Goal: Task Accomplishment & Management: Manage account settings

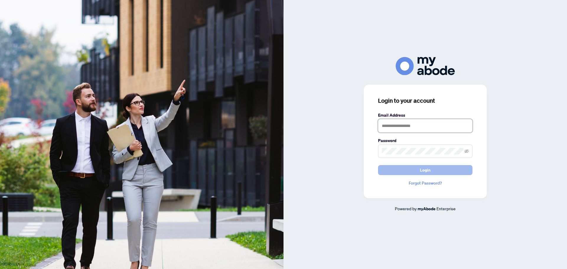
type input "**********"
click at [427, 173] on span "Login" at bounding box center [425, 169] width 11 height 9
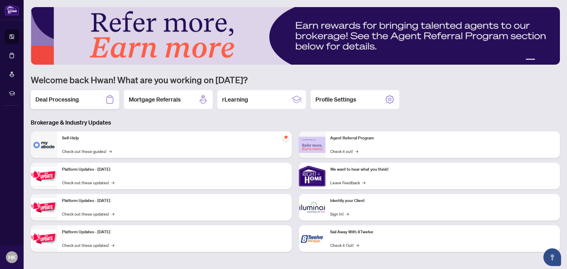
click at [71, 102] on h2 "Deal Processing" at bounding box center [56, 99] width 43 height 8
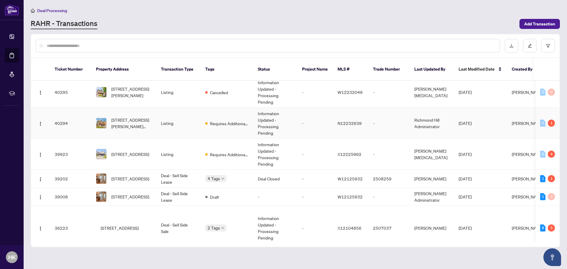
scroll to position [236, 0]
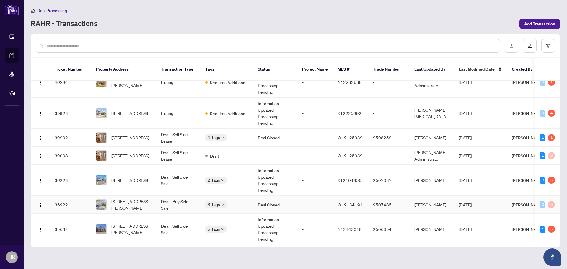
click at [142, 198] on span "236 Ross Lane, Oakville, Ontario L6H 5E6, Canada" at bounding box center [131, 204] width 40 height 13
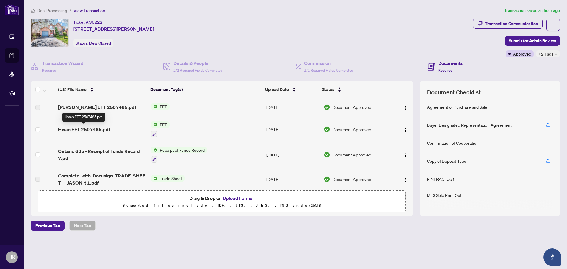
click at [91, 129] on span "Hwan EFT 2507485.pdf" at bounding box center [84, 129] width 52 height 7
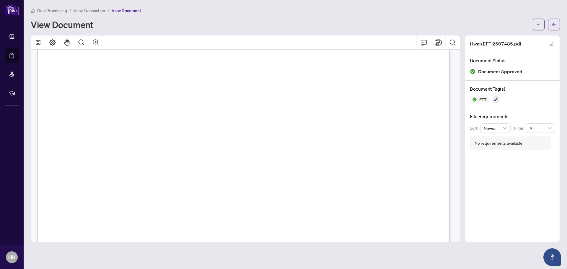
scroll to position [177, 0]
click at [557, 23] on button "button" at bounding box center [554, 25] width 12 height 12
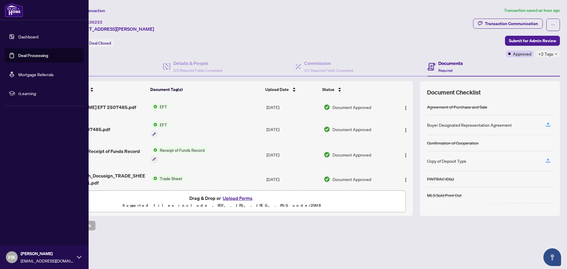
click at [18, 55] on link "Deal Processing" at bounding box center [33, 55] width 30 height 5
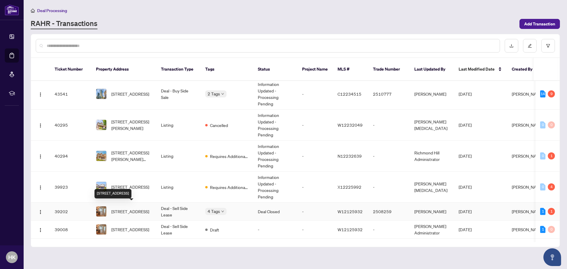
scroll to position [148, 0]
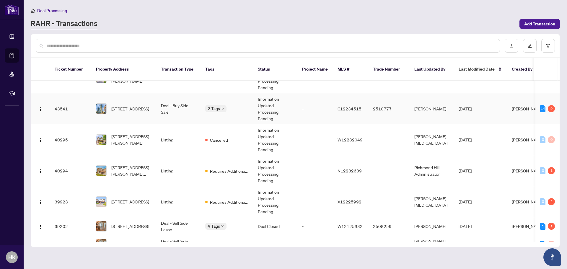
click at [139, 105] on span "1909-38 Grenville St, Toronto, Ontario M4Y 1A5, Canada" at bounding box center [130, 108] width 38 height 6
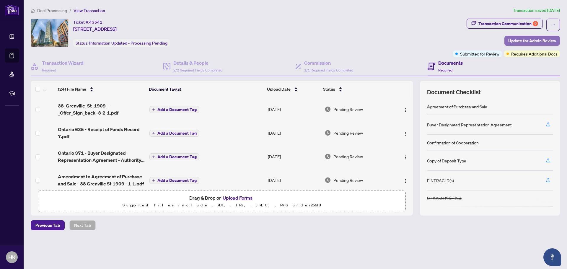
click at [517, 42] on span "Update for Admin Review" at bounding box center [532, 40] width 48 height 9
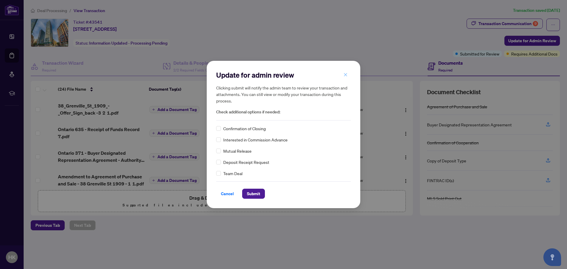
click at [346, 77] on icon "close" at bounding box center [345, 75] width 4 height 4
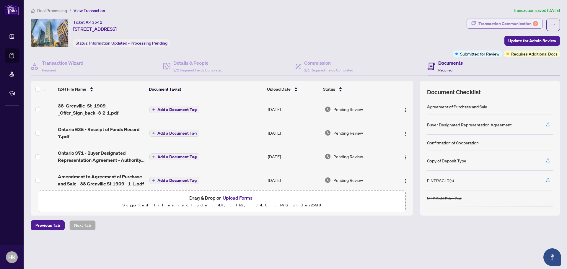
click at [500, 23] on div "Transaction Communication 9" at bounding box center [508, 23] width 60 height 9
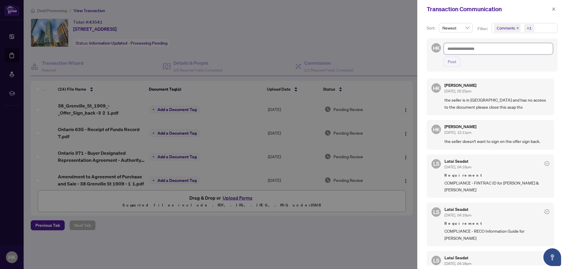
click at [488, 49] on textarea at bounding box center [498, 48] width 109 height 11
click at [557, 10] on div "Transaction Communication" at bounding box center [492, 9] width 150 height 18
click at [554, 8] on icon "close" at bounding box center [553, 9] width 4 height 4
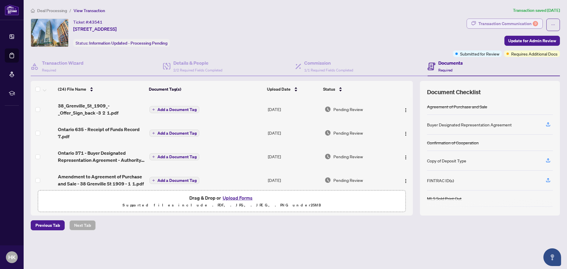
click at [527, 24] on div "Transaction Communication 9" at bounding box center [508, 23] width 60 height 9
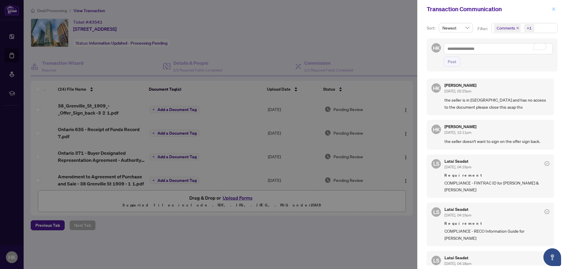
click at [555, 9] on icon "close" at bounding box center [553, 9] width 4 height 4
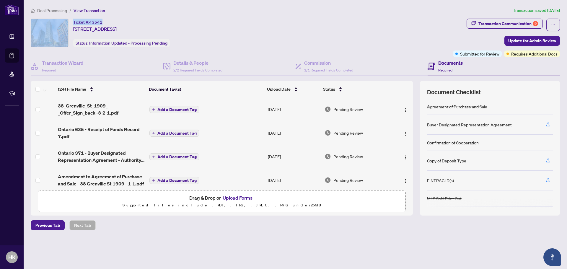
drag, startPoint x: 103, startPoint y: 22, endPoint x: 66, endPoint y: 21, distance: 37.8
click at [66, 21] on div "Ticket #: 43541 1909-38 Grenville St, Toronto, Ontario M4Y 1A5, Canada Status: …" at bounding box center [241, 33] width 420 height 28
copy div "Ticket #: 43541"
click at [490, 13] on ol "Deal Processing / View Transaction" at bounding box center [271, 10] width 480 height 7
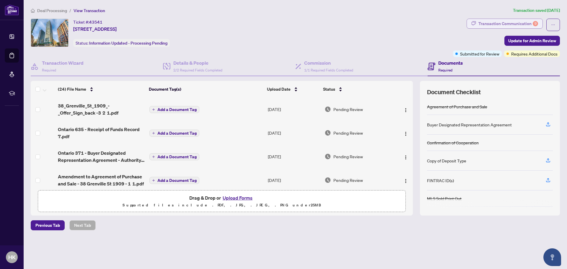
click at [485, 25] on div "Transaction Communication 9" at bounding box center [508, 23] width 60 height 9
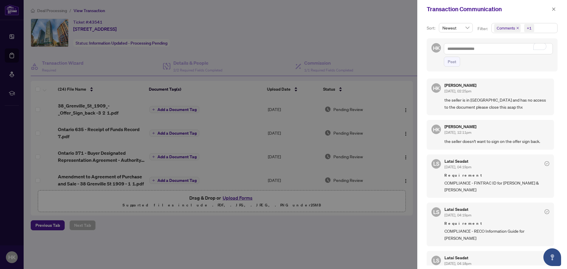
click at [280, 45] on div at bounding box center [283, 134] width 567 height 269
drag, startPoint x: 261, startPoint y: 33, endPoint x: 521, endPoint y: 32, distance: 260.0
click at [262, 33] on div at bounding box center [283, 134] width 567 height 269
click at [555, 10] on button "button" at bounding box center [553, 9] width 8 height 7
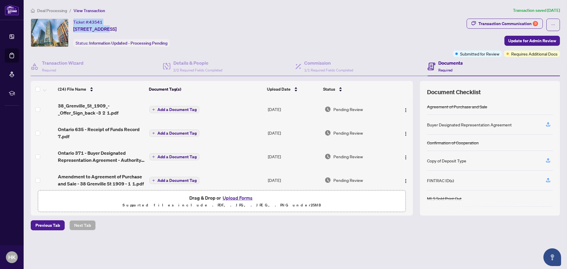
drag, startPoint x: 105, startPoint y: 22, endPoint x: 73, endPoint y: 22, distance: 32.5
click at [73, 22] on div "Ticket #: 43541 1909-38 Grenville St, Toronto, Ontario M4Y 1A5, Canada Status: …" at bounding box center [241, 33] width 420 height 28
click at [75, 22] on div "Ticket #: 43541" at bounding box center [87, 22] width 29 height 7
click at [104, 19] on div "Ticket #: 43541 1909-38 Grenville St, Toronto, Ontario M4Y 1A5, Canada" at bounding box center [94, 26] width 43 height 14
drag, startPoint x: 103, startPoint y: 20, endPoint x: 70, endPoint y: 20, distance: 33.3
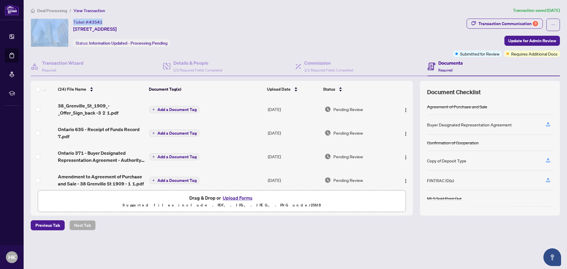
click at [70, 20] on div "Ticket #: 43541 1909-38 Grenville St, Toronto, Ontario M4Y 1A5, Canada Status: …" at bounding box center [241, 33] width 420 height 28
copy div "Ticket #: 43541"
